Goal: Task Accomplishment & Management: Manage account settings

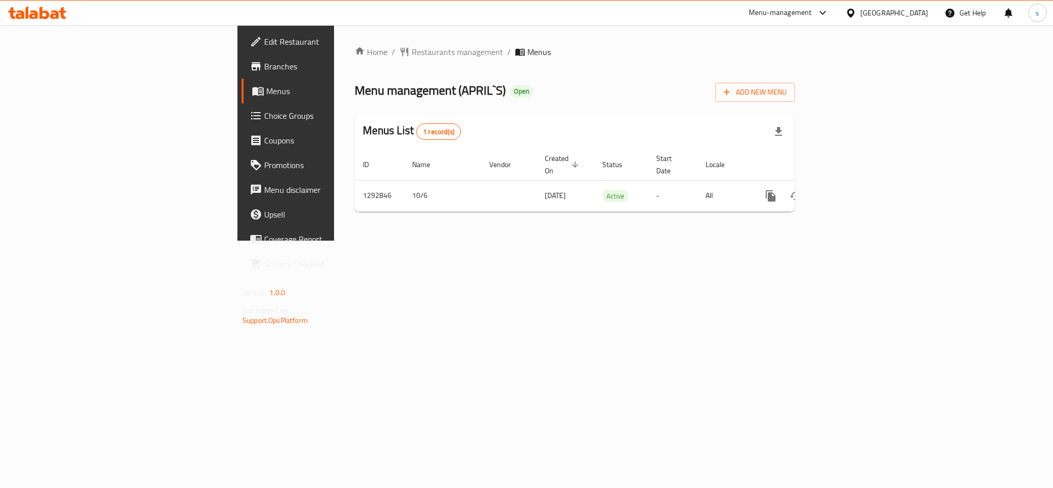
click at [264, 116] on span "Choice Groups" at bounding box center [334, 115] width 141 height 12
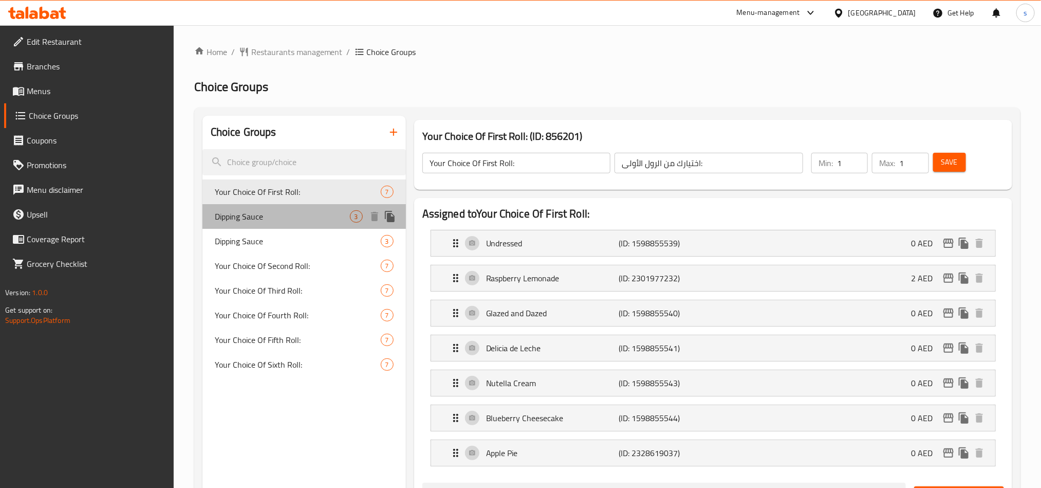
click at [284, 218] on span "Dipping Sauce" at bounding box center [282, 216] width 135 height 12
type input "Dipping Sauce"
type input "صلصة للتغميس"
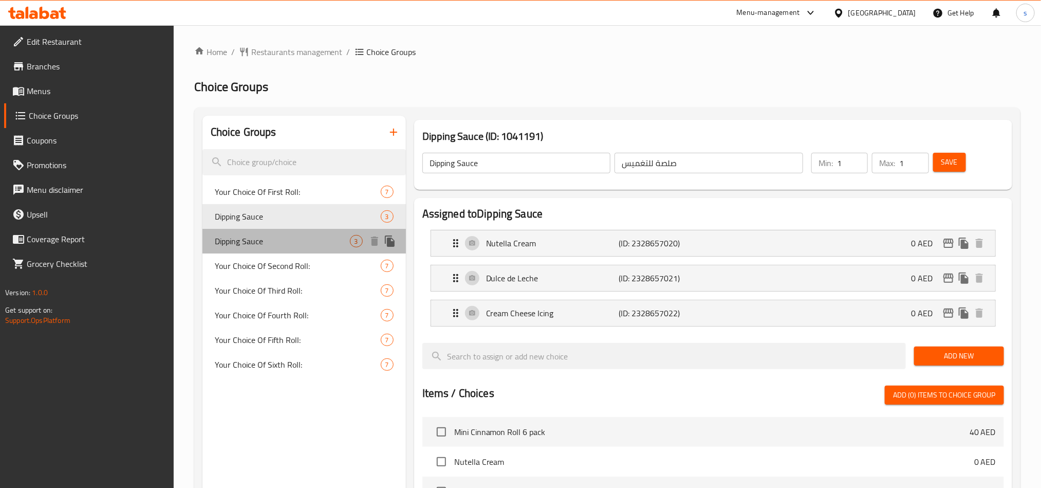
click at [283, 238] on span "Dipping Sauce" at bounding box center [282, 241] width 135 height 12
type input "0"
type input "3"
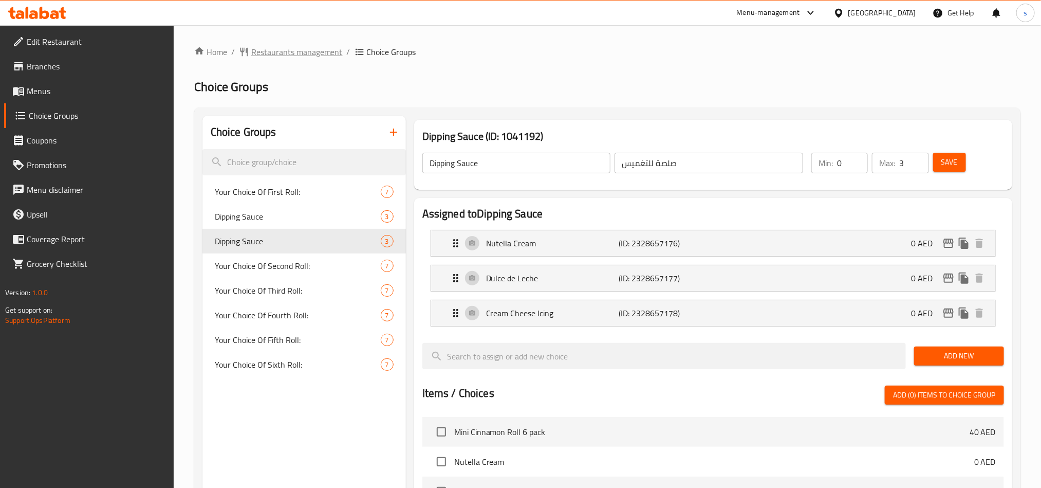
click at [303, 47] on span "Restaurants management" at bounding box center [296, 52] width 91 height 12
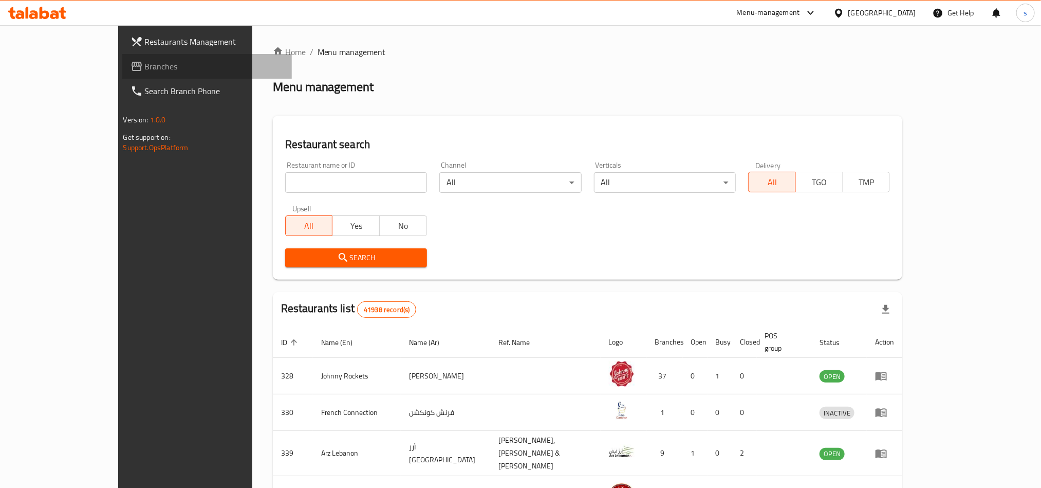
click at [145, 60] on span "Branches" at bounding box center [214, 66] width 139 height 12
